Goal: Information Seeking & Learning: Learn about a topic

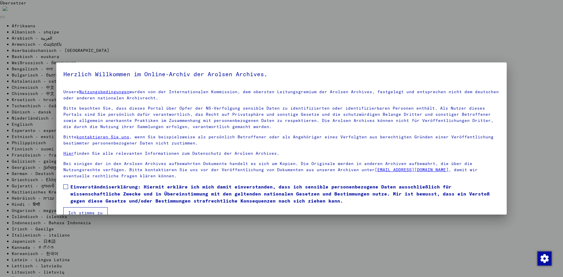
scroll to position [11, 0]
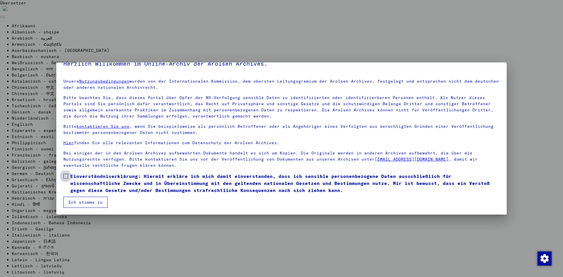
click at [67, 175] on span at bounding box center [65, 176] width 5 height 5
click at [76, 201] on font "Ich stimme zu" at bounding box center [85, 202] width 34 height 5
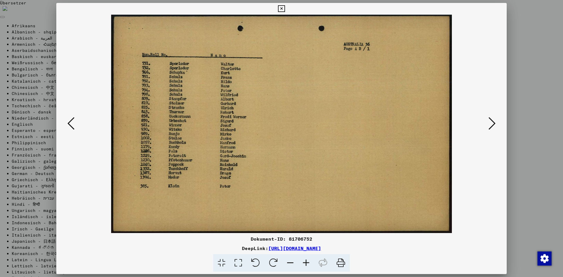
click at [491, 125] on icon at bounding box center [491, 123] width 7 height 14
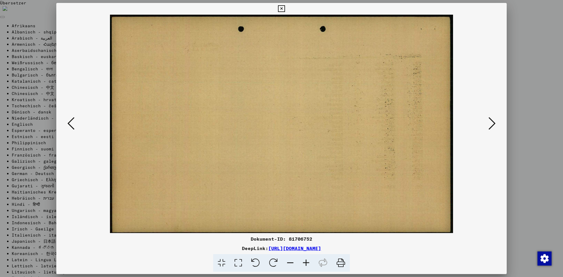
click at [491, 125] on icon at bounding box center [491, 123] width 7 height 14
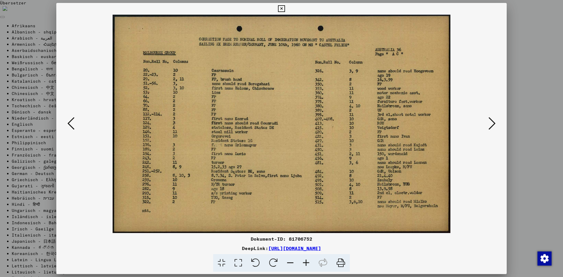
click at [491, 125] on icon at bounding box center [491, 123] width 7 height 14
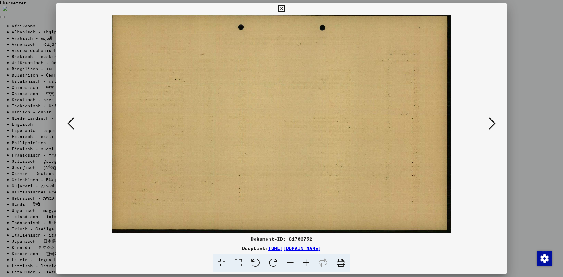
click at [491, 125] on icon at bounding box center [491, 123] width 7 height 14
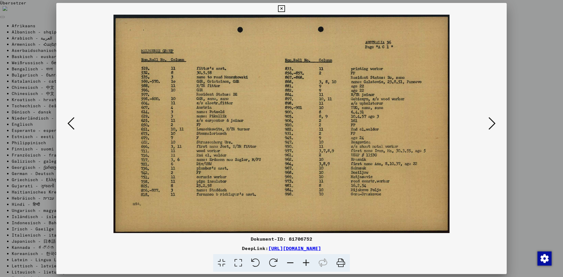
click at [491, 125] on icon at bounding box center [491, 123] width 7 height 14
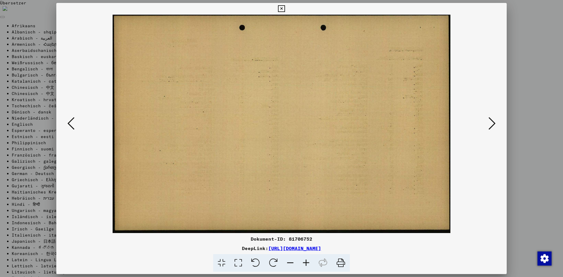
click at [491, 125] on icon at bounding box center [491, 123] width 7 height 14
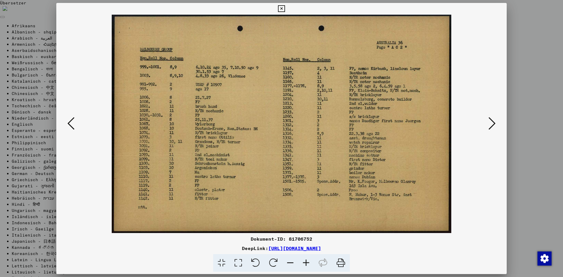
click at [491, 125] on icon at bounding box center [491, 123] width 7 height 14
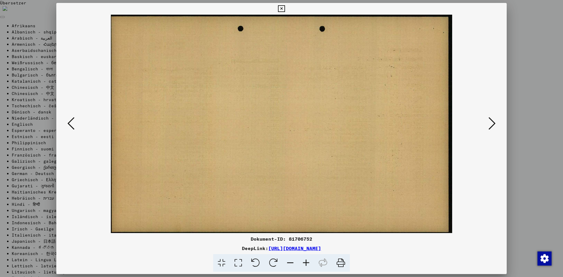
click at [491, 125] on icon at bounding box center [491, 123] width 7 height 14
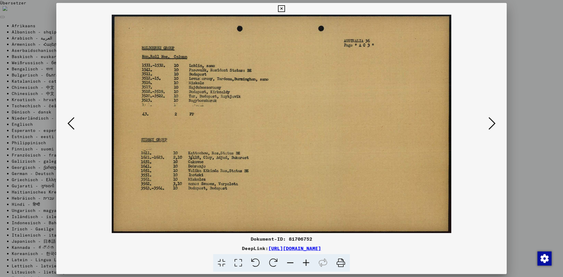
click at [491, 125] on icon at bounding box center [491, 123] width 7 height 14
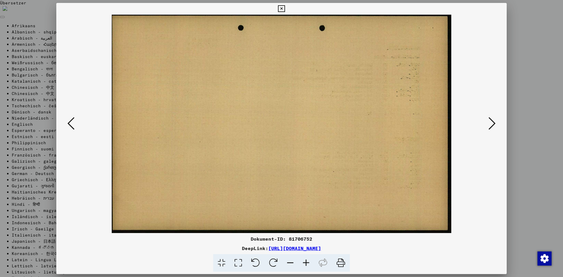
click at [491, 125] on icon at bounding box center [491, 123] width 7 height 14
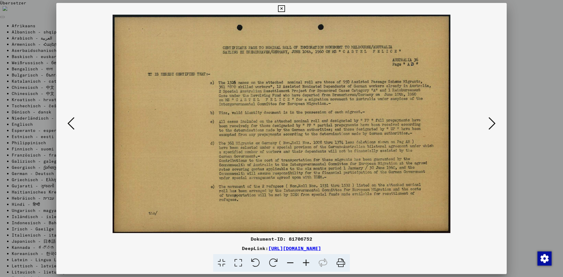
click at [491, 125] on icon at bounding box center [491, 123] width 7 height 14
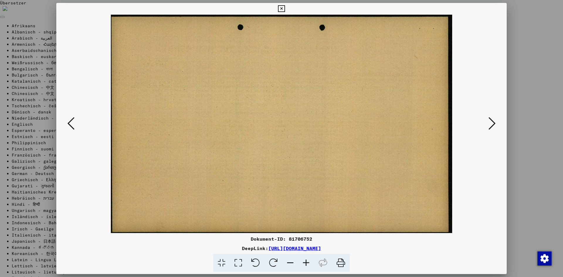
click at [491, 125] on icon at bounding box center [491, 123] width 7 height 14
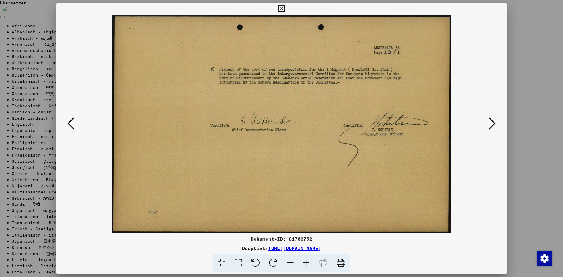
click at [491, 125] on icon at bounding box center [491, 123] width 7 height 14
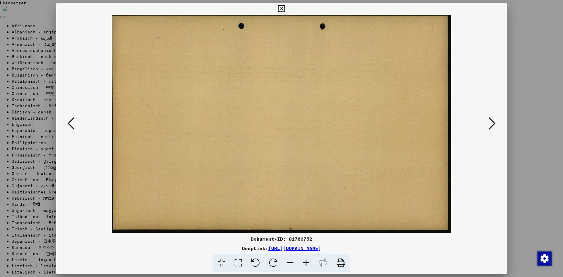
click at [491, 125] on icon at bounding box center [491, 123] width 7 height 14
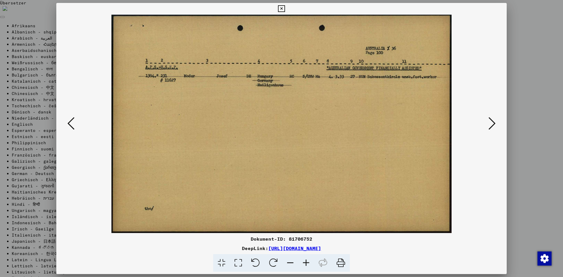
click at [491, 125] on icon at bounding box center [491, 123] width 7 height 14
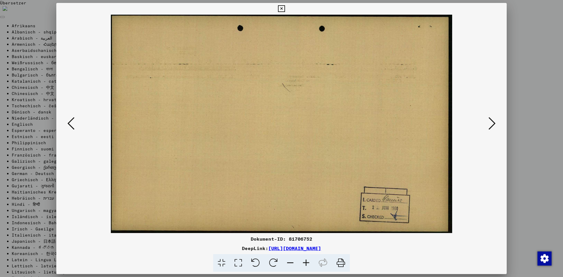
click at [491, 125] on icon at bounding box center [491, 123] width 7 height 14
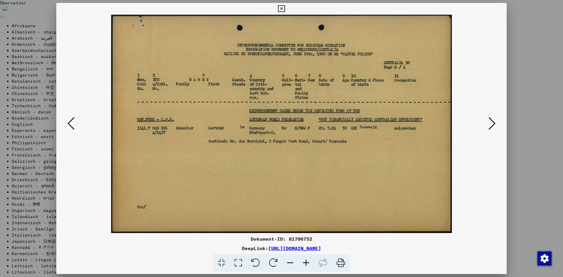
click at [491, 125] on icon at bounding box center [491, 123] width 7 height 14
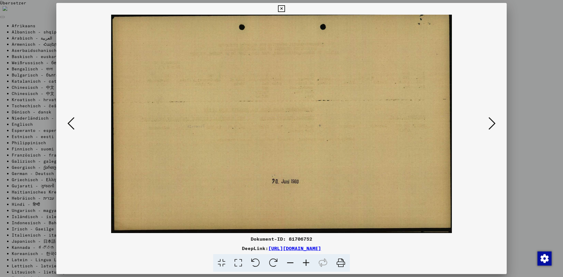
click at [491, 125] on icon at bounding box center [491, 123] width 7 height 14
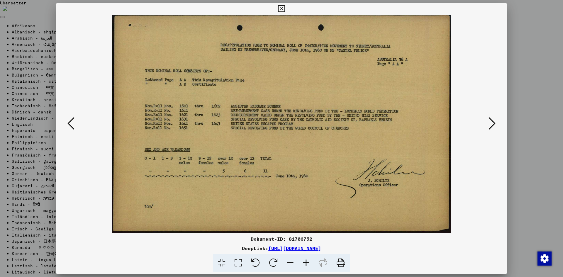
click at [491, 125] on icon at bounding box center [491, 123] width 7 height 14
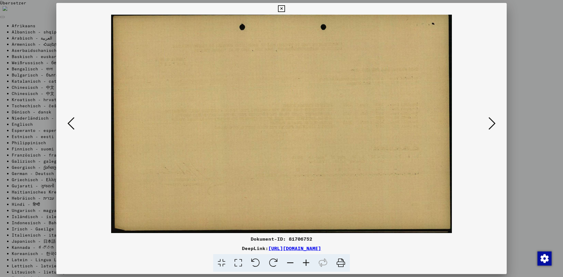
click at [491, 125] on icon at bounding box center [491, 123] width 7 height 14
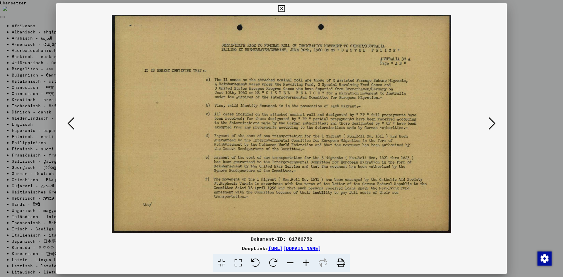
click at [491, 125] on icon at bounding box center [491, 123] width 7 height 14
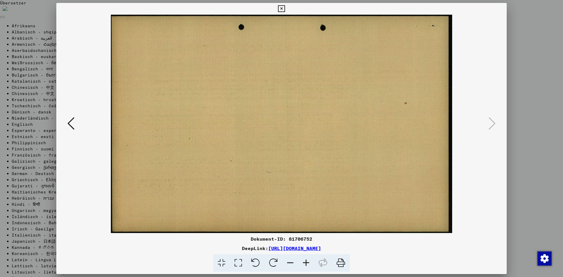
click at [282, 8] on icon at bounding box center [281, 8] width 7 height 7
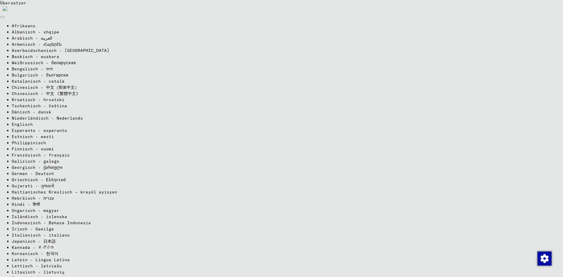
scroll to position [2760, 0]
